Goal: Communication & Community: Answer question/provide support

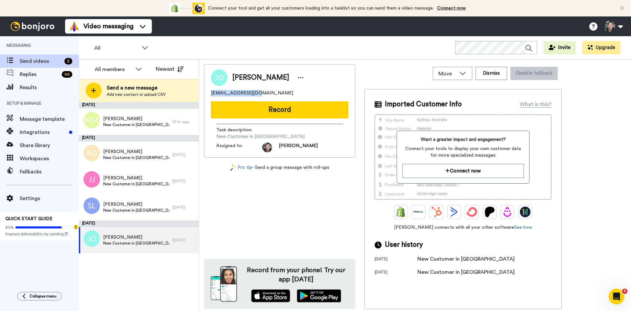
click at [298, 108] on button "Record" at bounding box center [279, 109] width 137 height 17
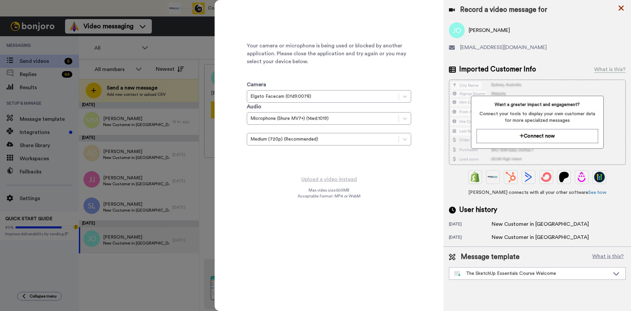
click at [620, 6] on icon at bounding box center [621, 8] width 7 height 8
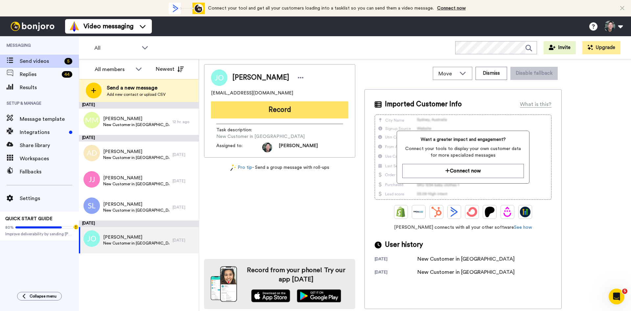
click at [280, 105] on button "Record" at bounding box center [279, 109] width 137 height 17
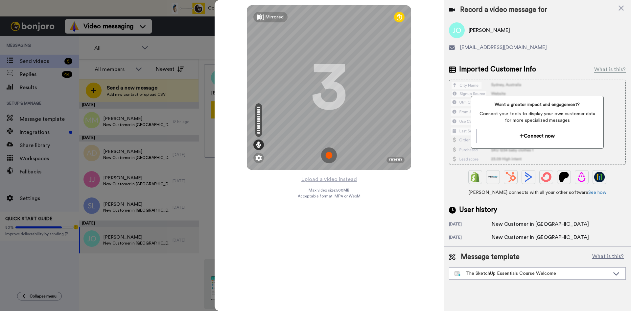
click at [329, 154] on img at bounding box center [329, 155] width 16 height 16
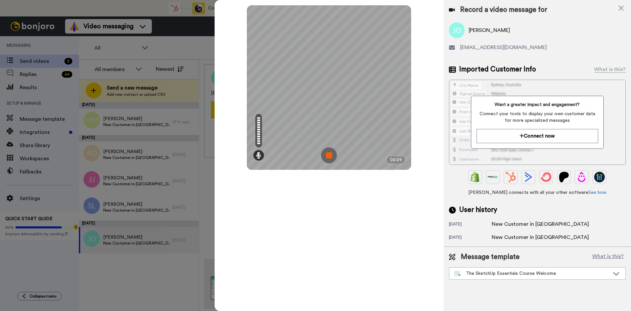
click at [328, 154] on img at bounding box center [329, 155] width 16 height 16
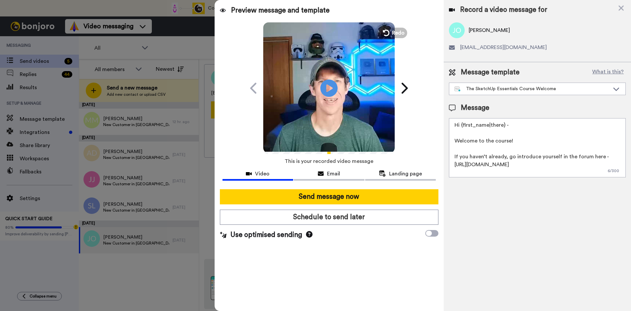
click at [327, 93] on icon at bounding box center [328, 87] width 17 height 17
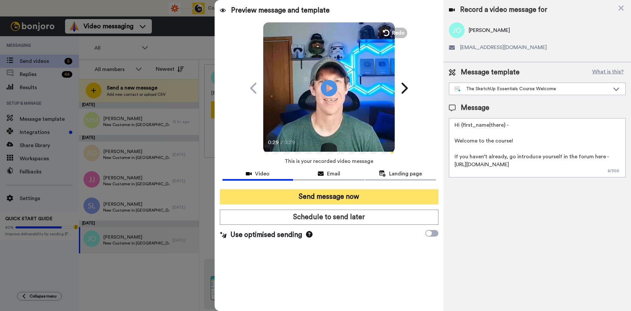
click at [334, 196] on button "Send message now" at bounding box center [329, 196] width 219 height 15
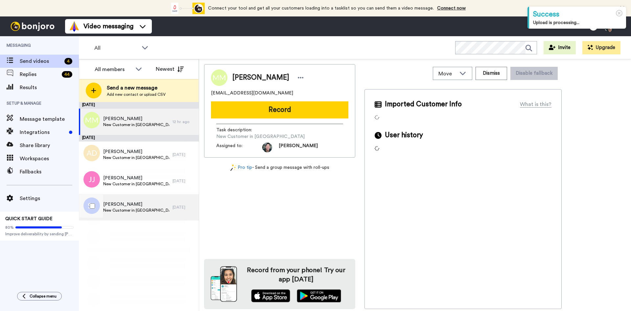
click at [126, 206] on span "Stevan Lasorella" at bounding box center [136, 204] width 66 height 7
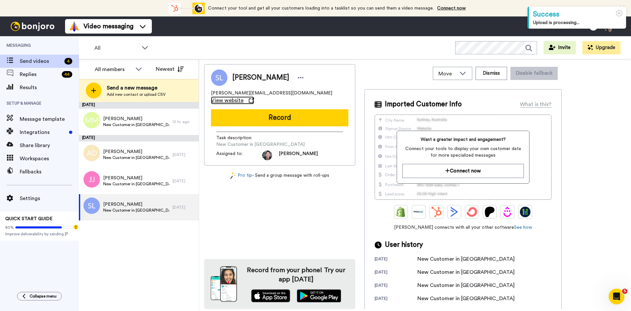
click at [244, 96] on span "View website" at bounding box center [227, 100] width 33 height 8
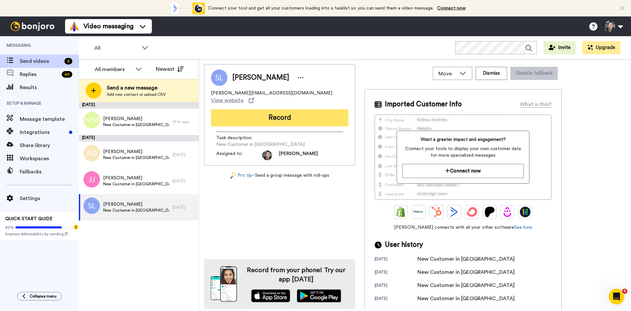
click at [277, 109] on button "Record" at bounding box center [279, 117] width 137 height 17
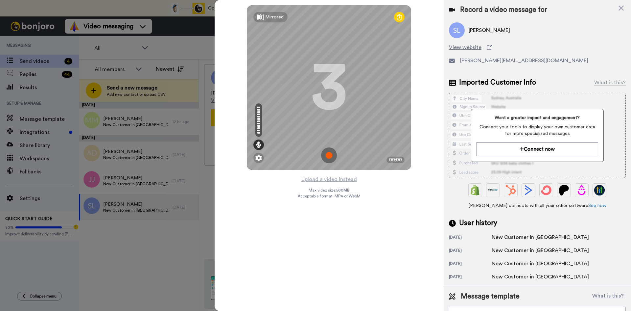
click at [328, 156] on img at bounding box center [329, 155] width 16 height 16
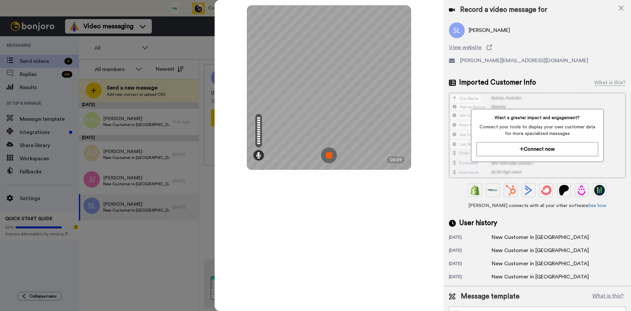
click at [328, 156] on img at bounding box center [329, 155] width 16 height 16
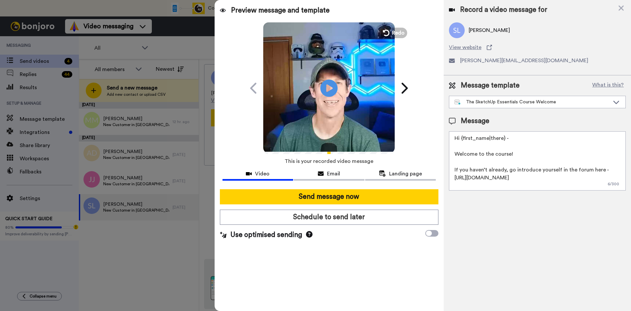
click at [332, 88] on icon "Play/Pause" at bounding box center [328, 87] width 17 height 31
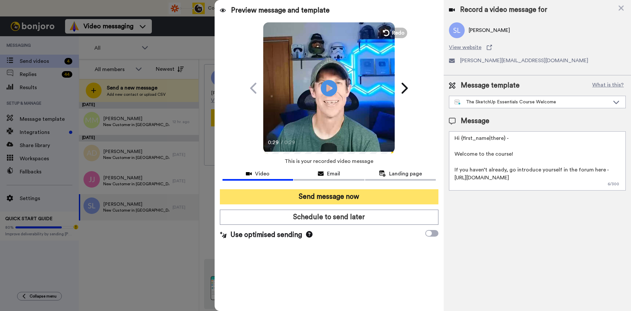
click at [343, 201] on button "Send message now" at bounding box center [329, 196] width 219 height 15
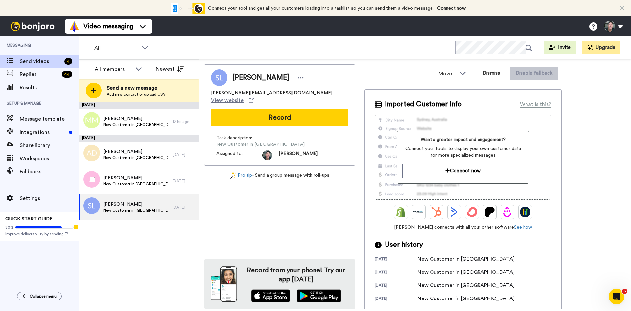
click at [125, 183] on span "New Customer in [GEOGRAPHIC_DATA]" at bounding box center [136, 183] width 66 height 5
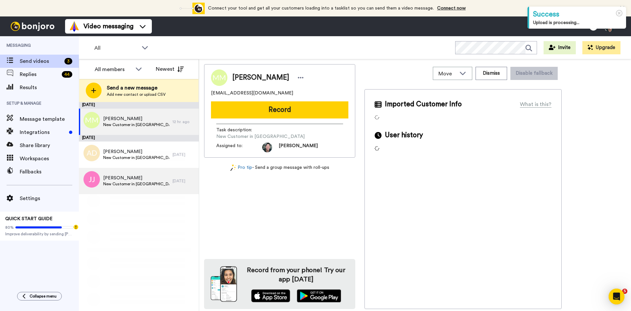
click at [119, 175] on span "[PERSON_NAME]" at bounding box center [136, 177] width 66 height 7
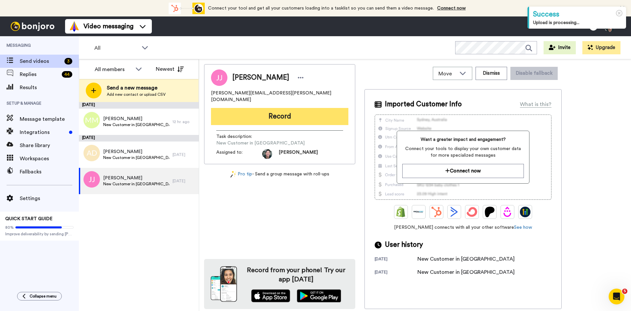
click at [274, 108] on button "Record" at bounding box center [279, 116] width 137 height 17
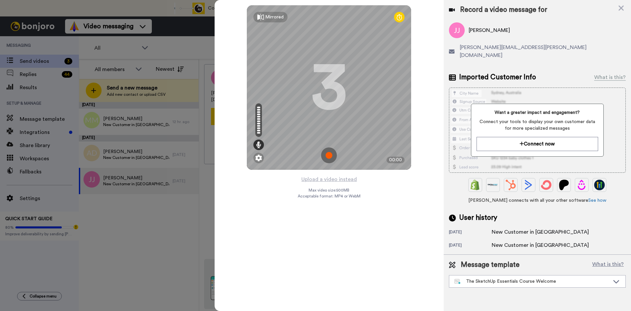
click at [328, 153] on img at bounding box center [329, 155] width 16 height 16
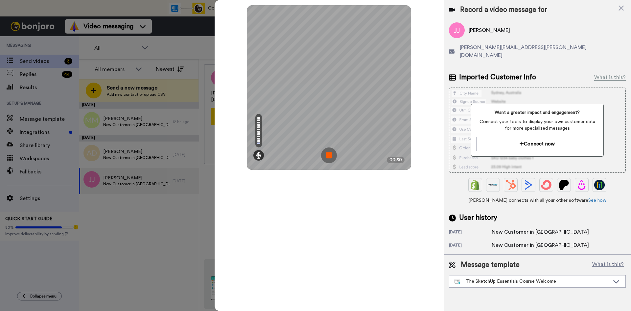
click at [328, 153] on img at bounding box center [329, 155] width 16 height 16
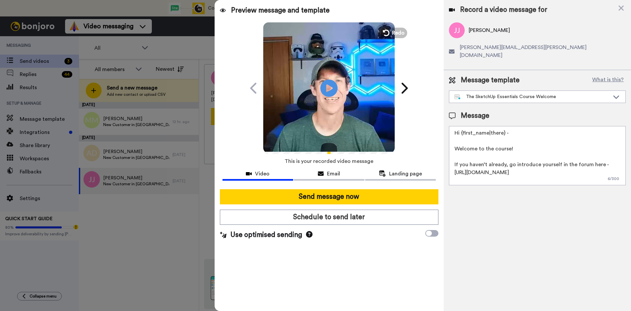
click at [326, 91] on icon "Play/Pause" at bounding box center [328, 87] width 17 height 31
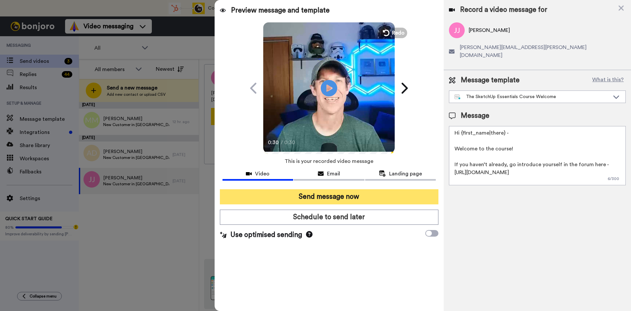
drag, startPoint x: 341, startPoint y: 201, endPoint x: 348, endPoint y: 198, distance: 7.5
click at [342, 201] on button "Send message now" at bounding box center [329, 196] width 219 height 15
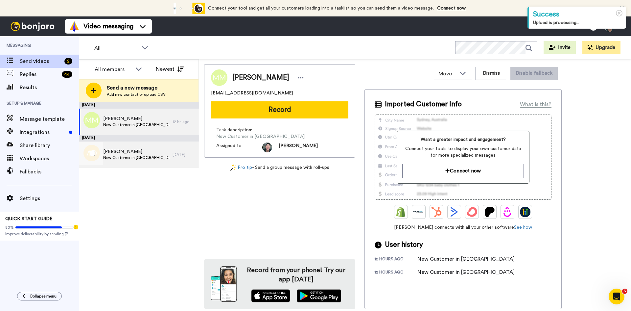
click at [114, 152] on span "[PERSON_NAME]" at bounding box center [136, 151] width 66 height 7
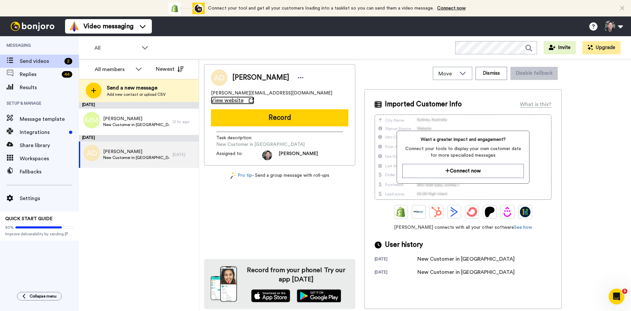
click at [244, 96] on span "View website" at bounding box center [227, 100] width 33 height 8
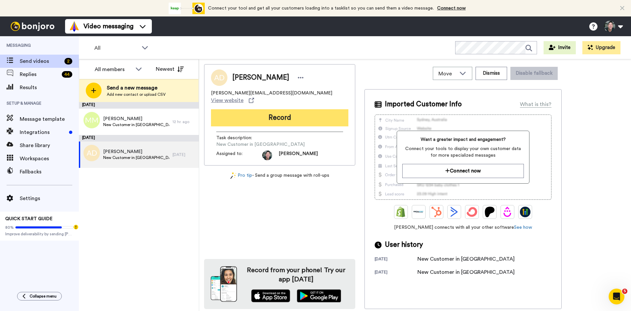
click at [282, 110] on button "Record" at bounding box center [279, 117] width 137 height 17
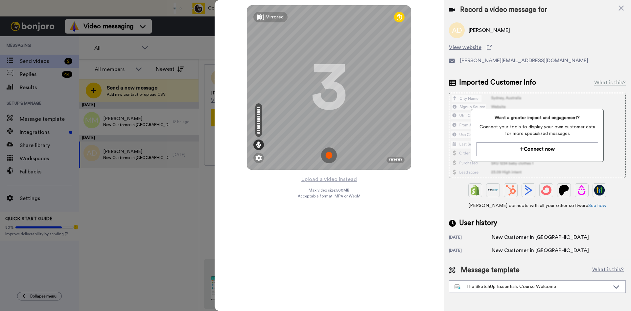
click at [331, 154] on img at bounding box center [329, 155] width 16 height 16
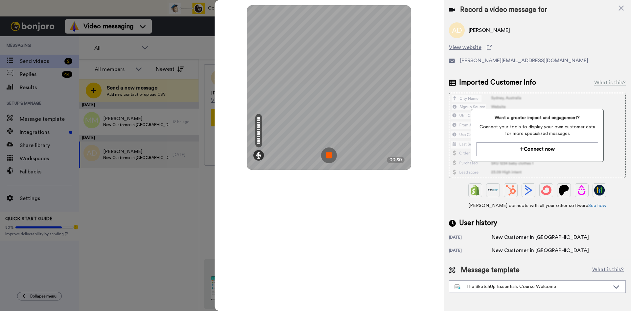
click at [331, 154] on img at bounding box center [329, 155] width 16 height 16
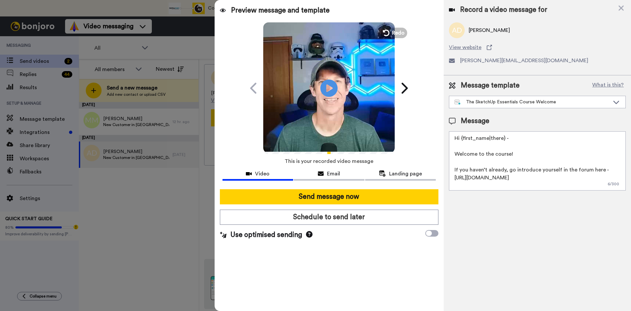
click at [327, 89] on icon "Play/Pause" at bounding box center [328, 87] width 17 height 31
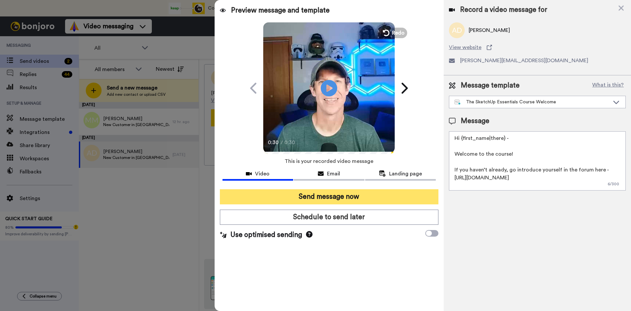
click at [341, 197] on button "Send message now" at bounding box center [329, 196] width 219 height 15
